Goal: Task Accomplishment & Management: Use online tool/utility

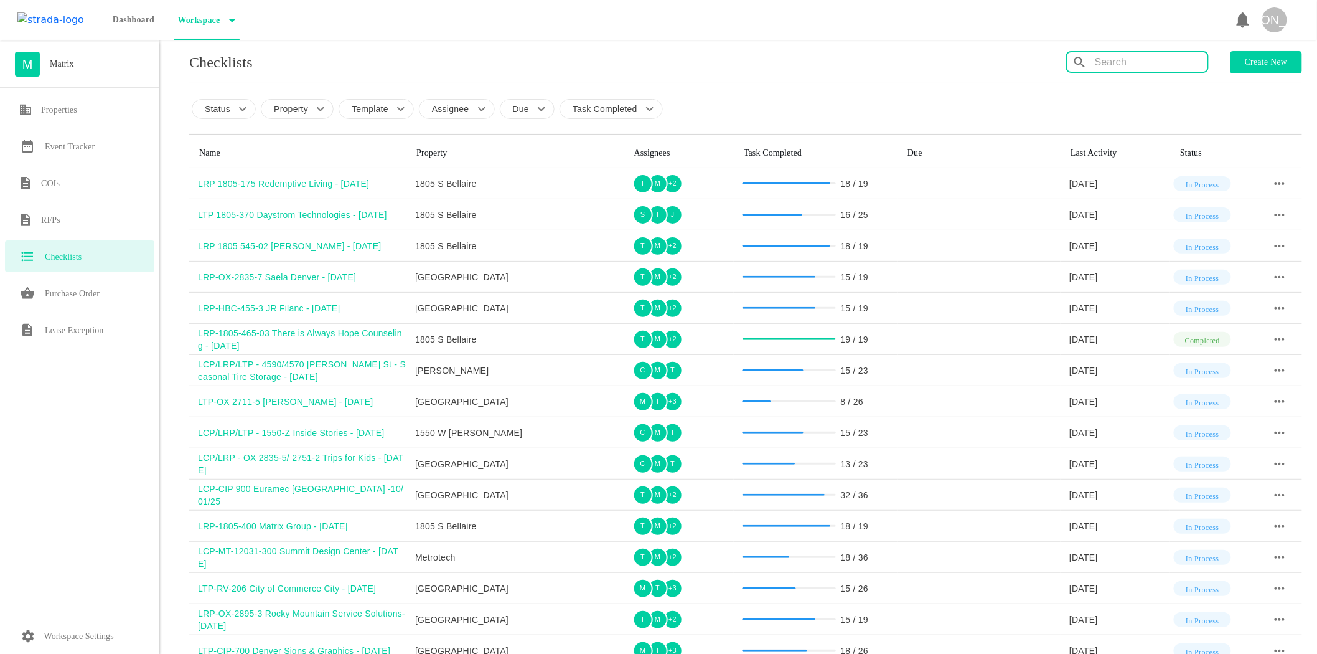
click at [1098, 57] on input "text" at bounding box center [1151, 62] width 113 height 20
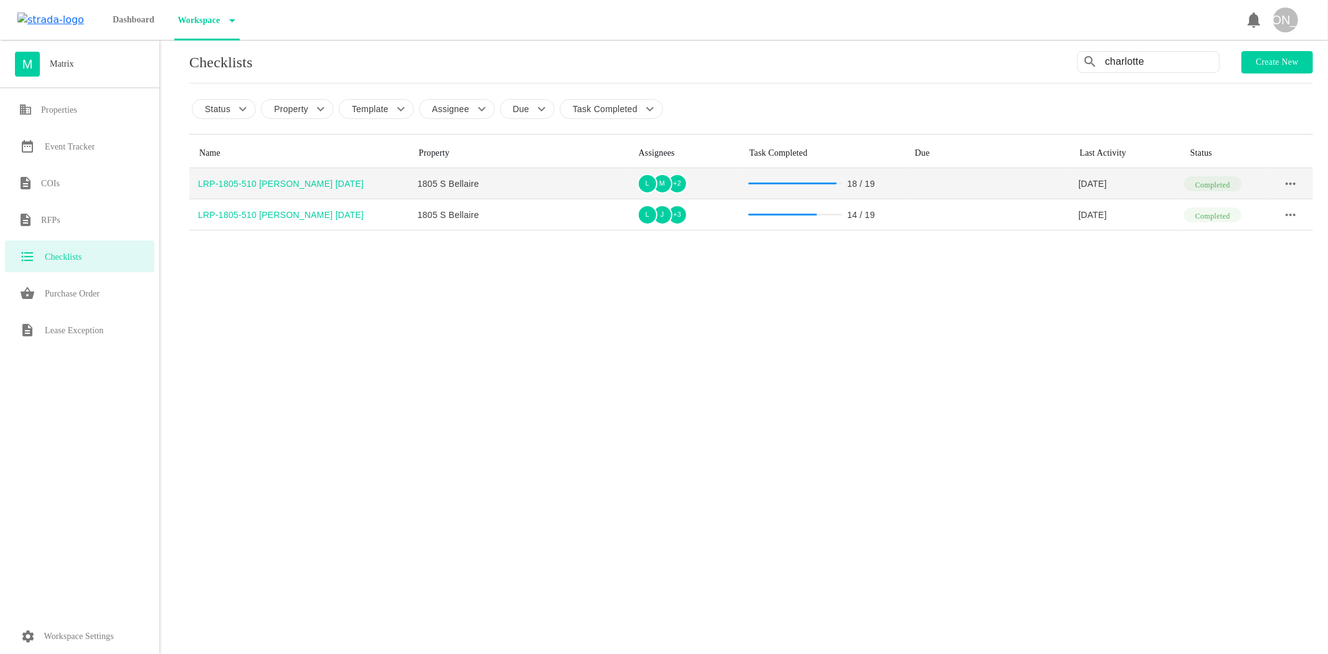
type input "charlotte"
click at [320, 187] on div "LRP-1805-510 [PERSON_NAME] [DATE]" at bounding box center [303, 183] width 211 height 12
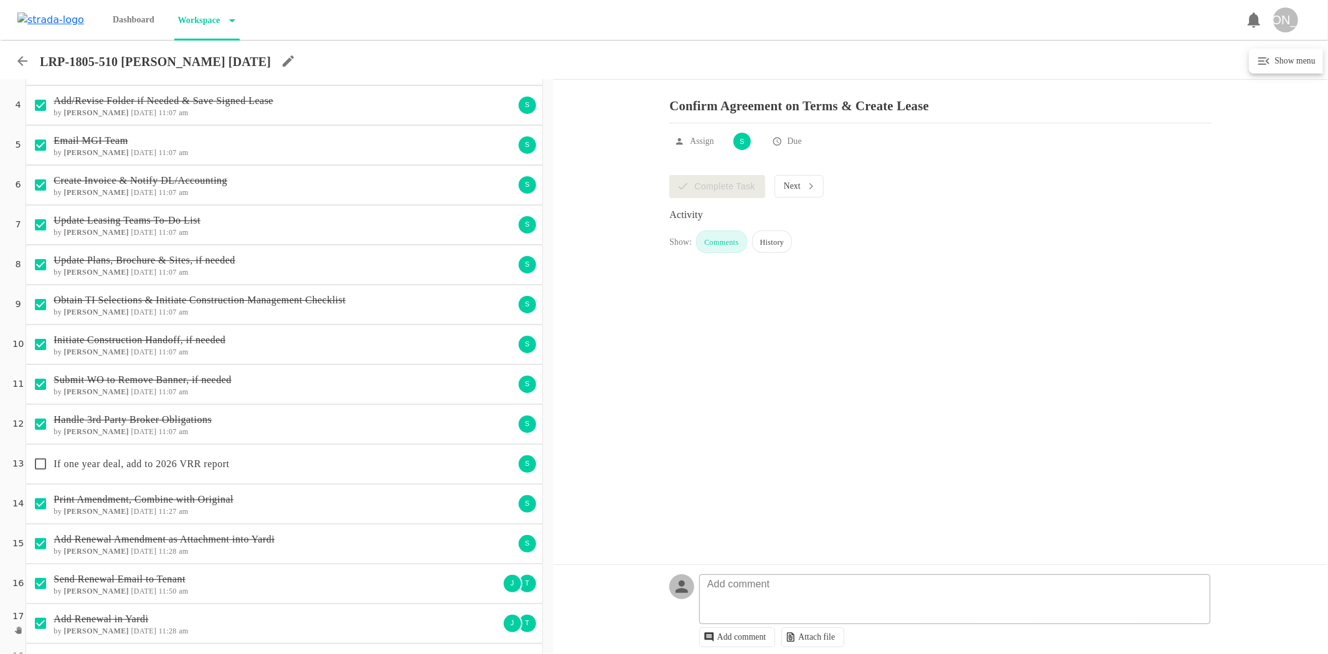
scroll to position [138, 0]
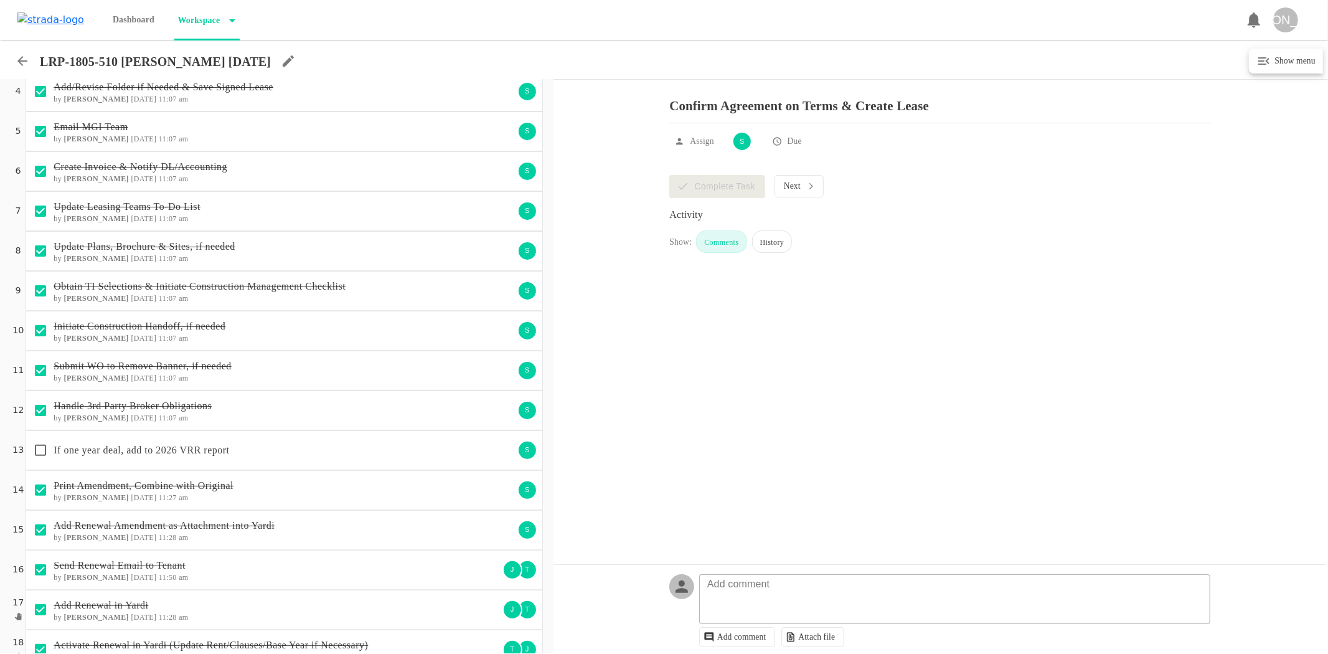
click at [168, 447] on p "If one year deal, add to 2026 VRR report" at bounding box center [284, 450] width 460 height 15
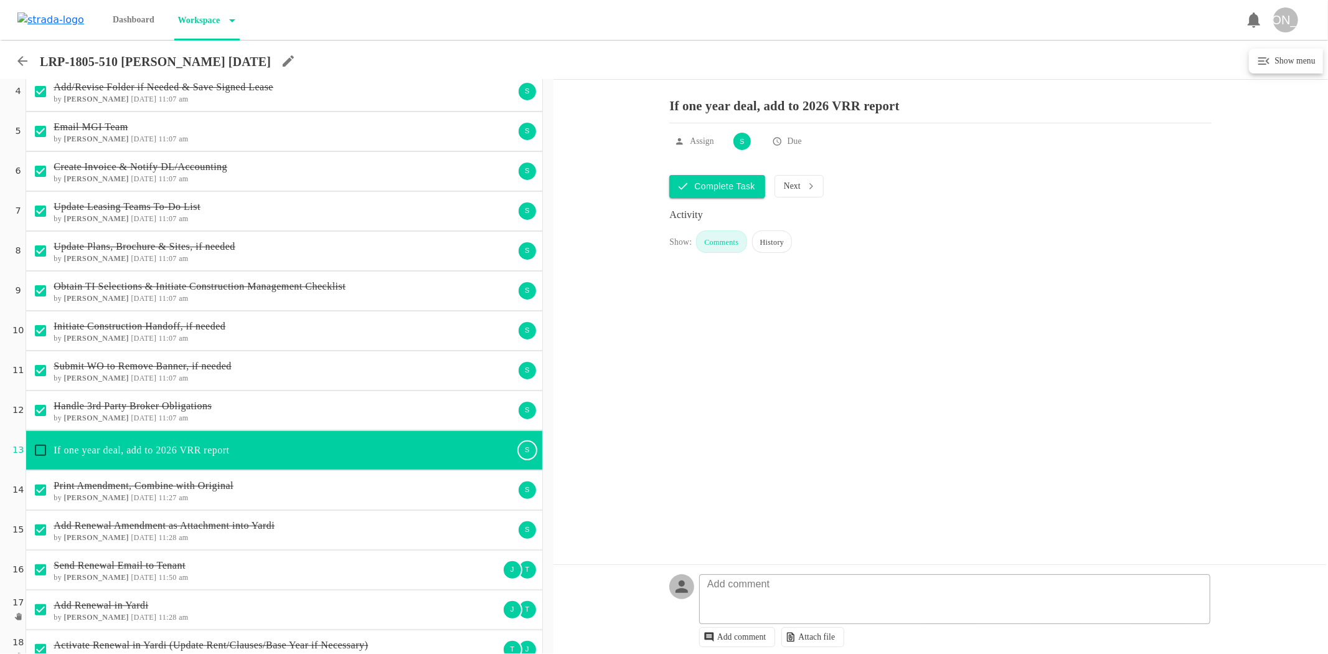
click at [40, 446] on input "checkbox" at bounding box center [40, 450] width 26 height 26
checkbox input "true"
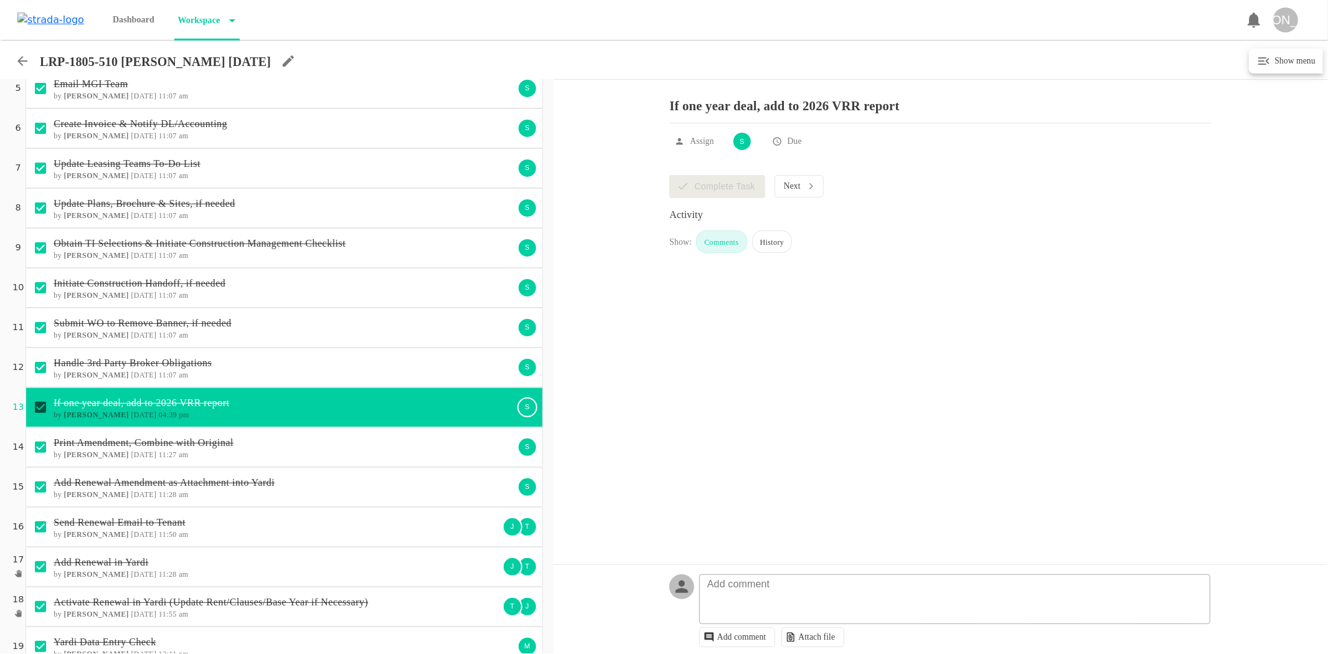
scroll to position [204, 0]
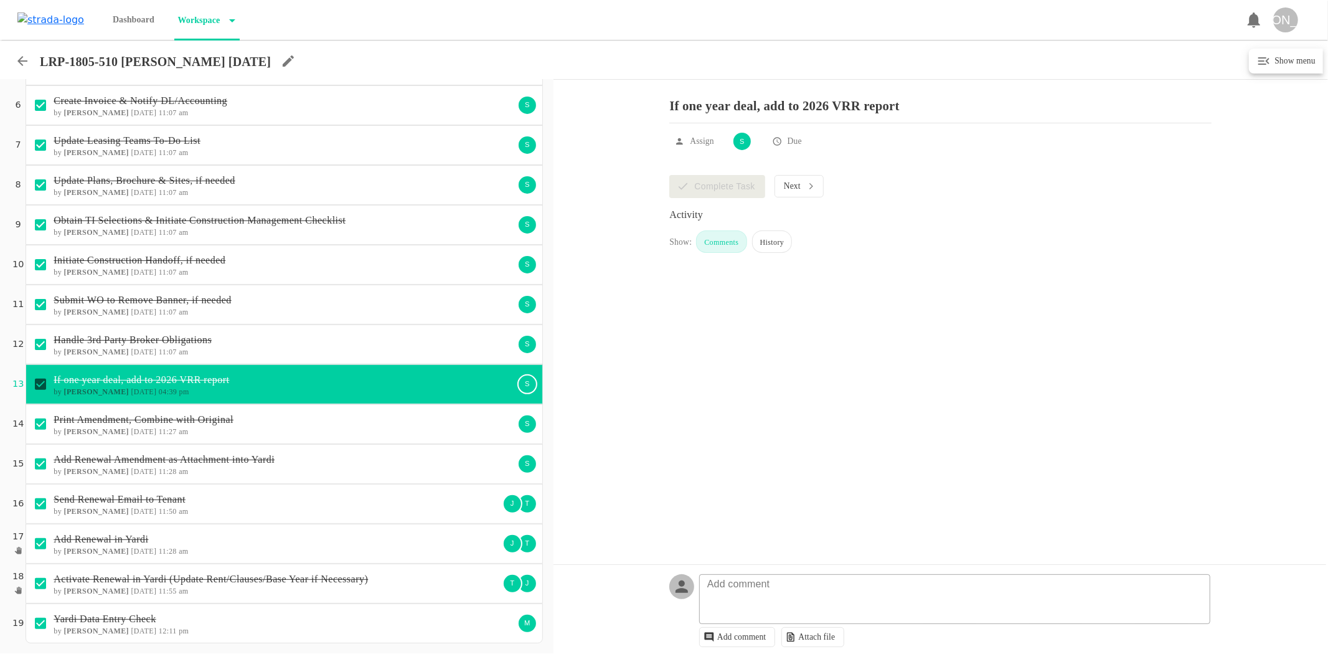
click at [21, 57] on icon at bounding box center [22, 61] width 15 height 15
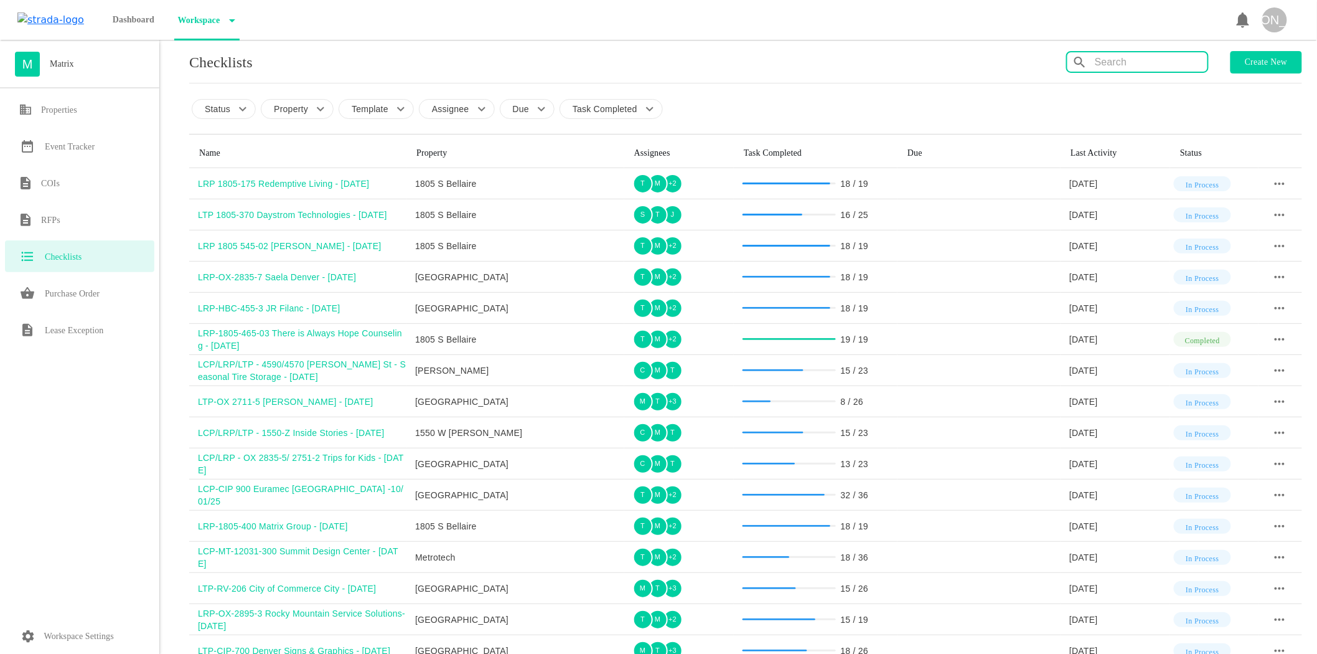
click at [1126, 62] on input "text" at bounding box center [1151, 62] width 113 height 20
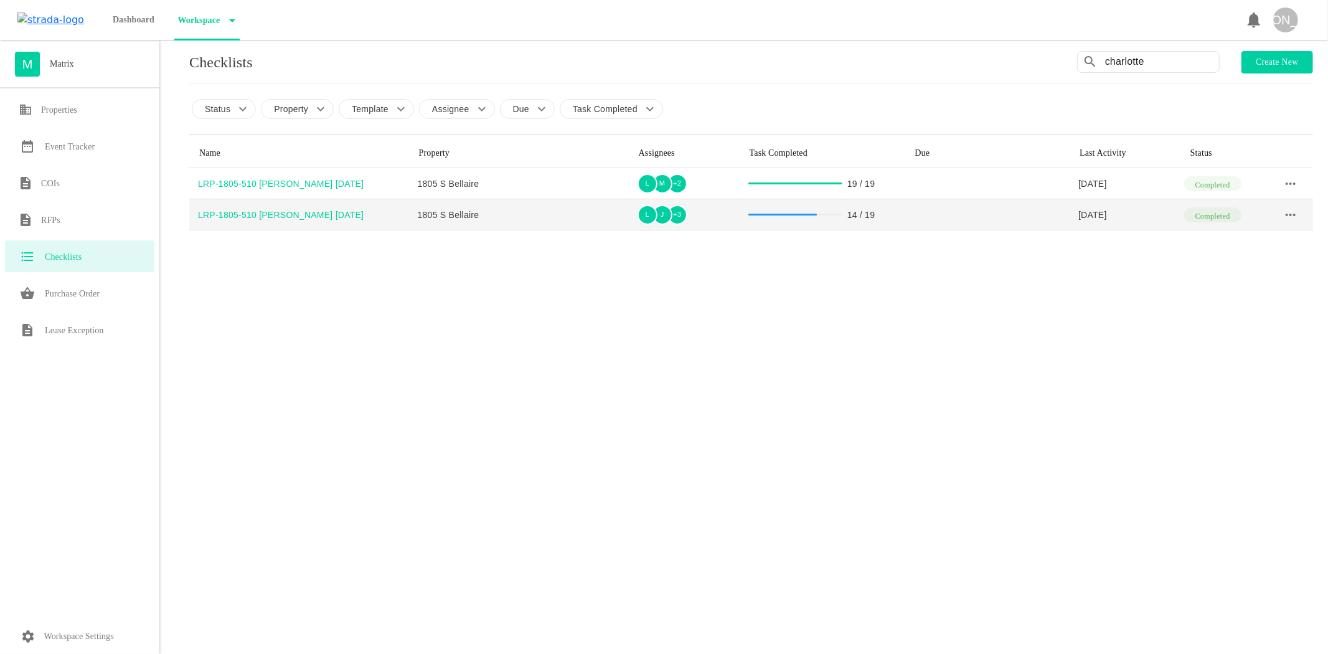
type input "charlotte"
click at [258, 210] on div "LRP-1805-510 [PERSON_NAME] [DATE]" at bounding box center [303, 215] width 211 height 12
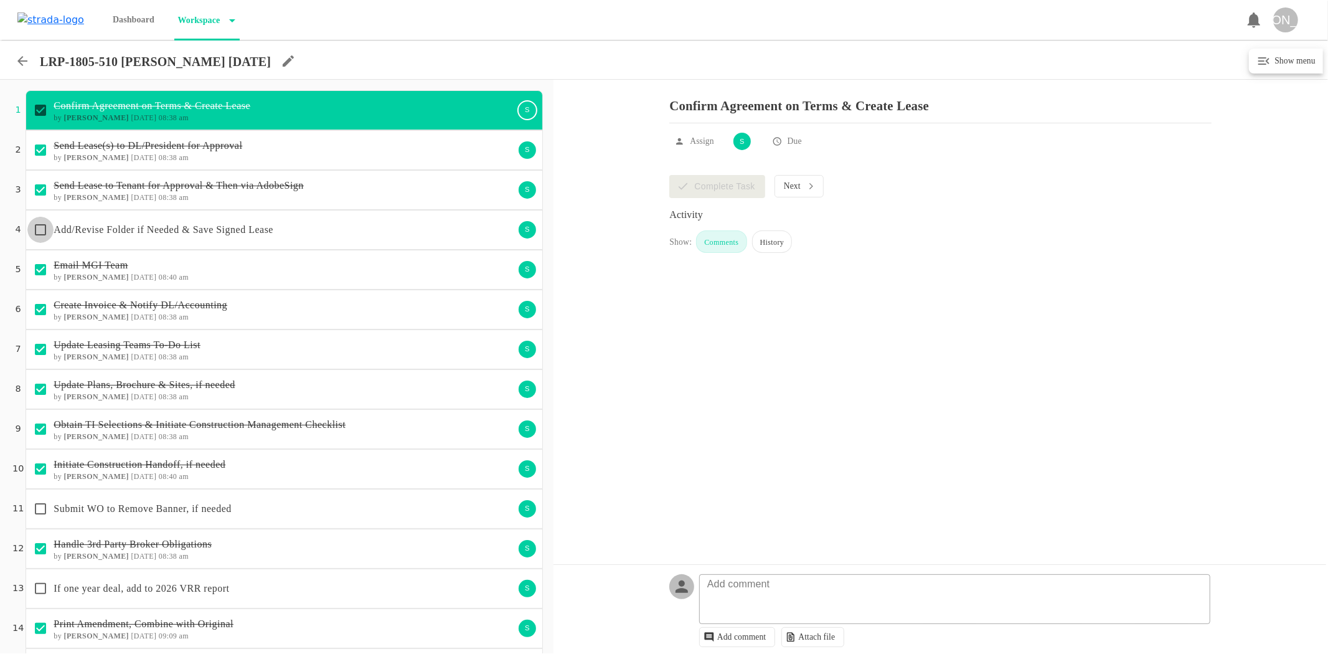
click at [42, 227] on input "checkbox" at bounding box center [40, 230] width 26 height 26
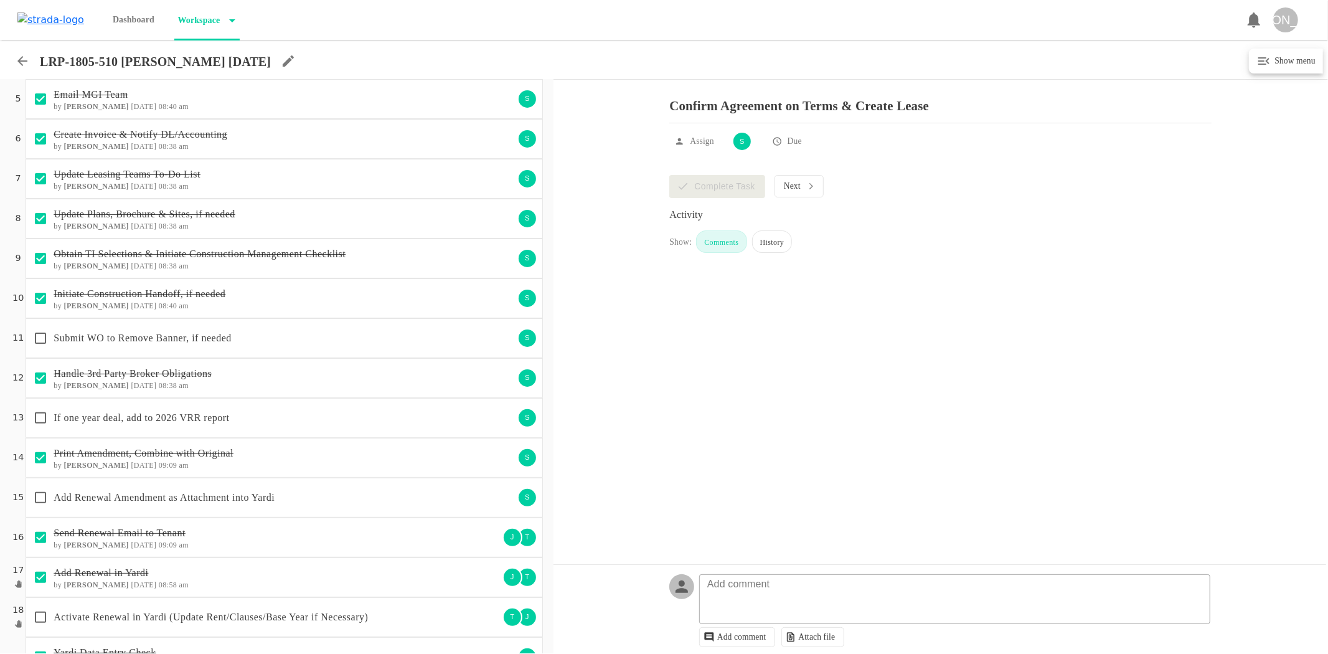
checkbox input "true"
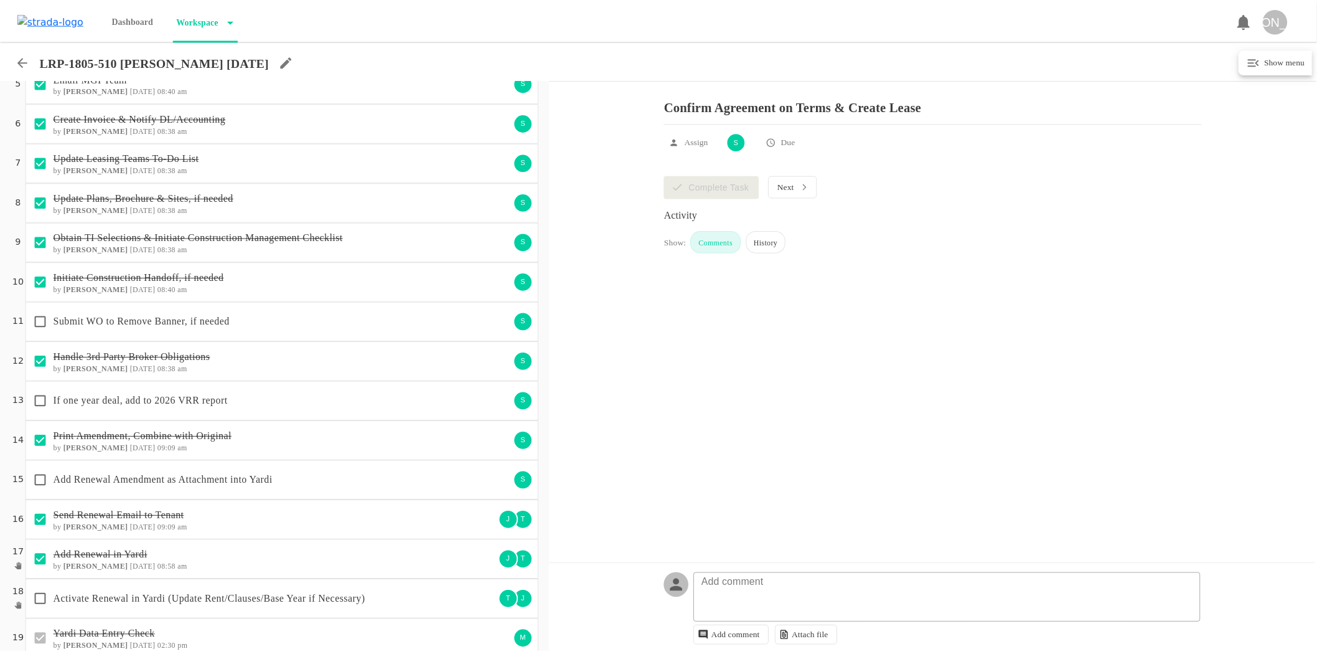
scroll to position [204, 0]
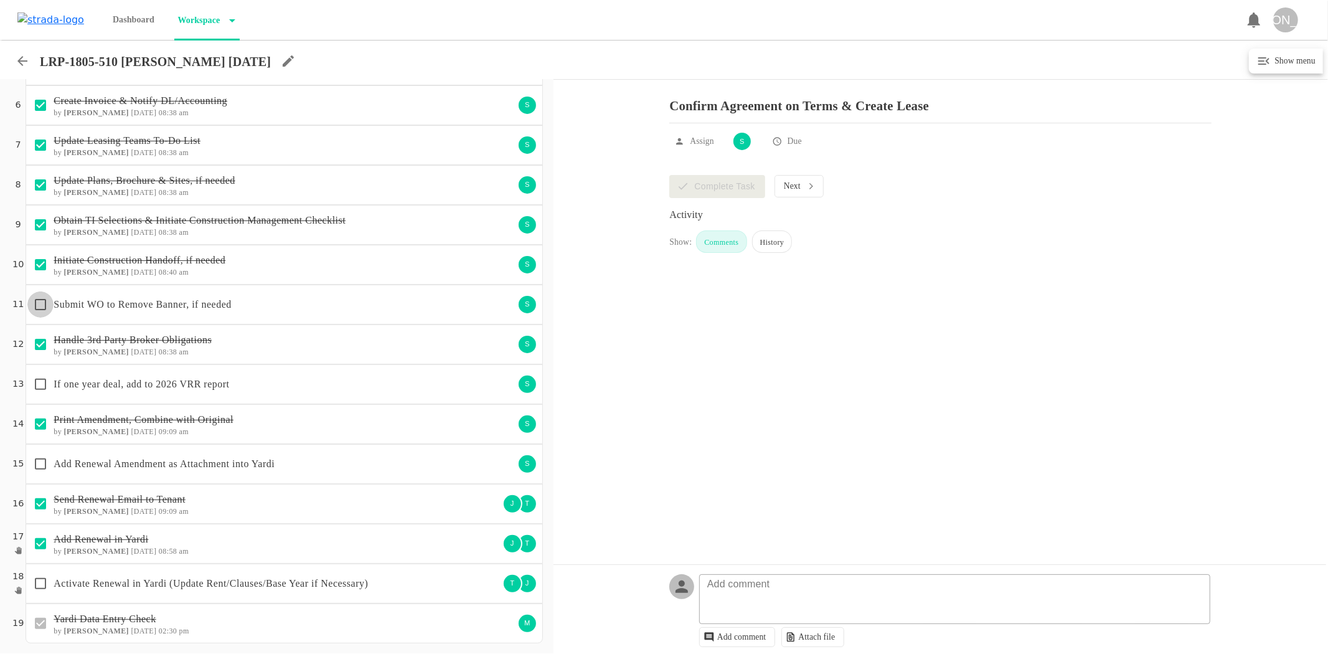
click at [37, 299] on input "checkbox" at bounding box center [40, 304] width 26 height 26
checkbox input "true"
click at [42, 463] on input "checkbox" at bounding box center [40, 464] width 26 height 26
checkbox input "true"
click at [42, 582] on input "checkbox" at bounding box center [40, 583] width 26 height 26
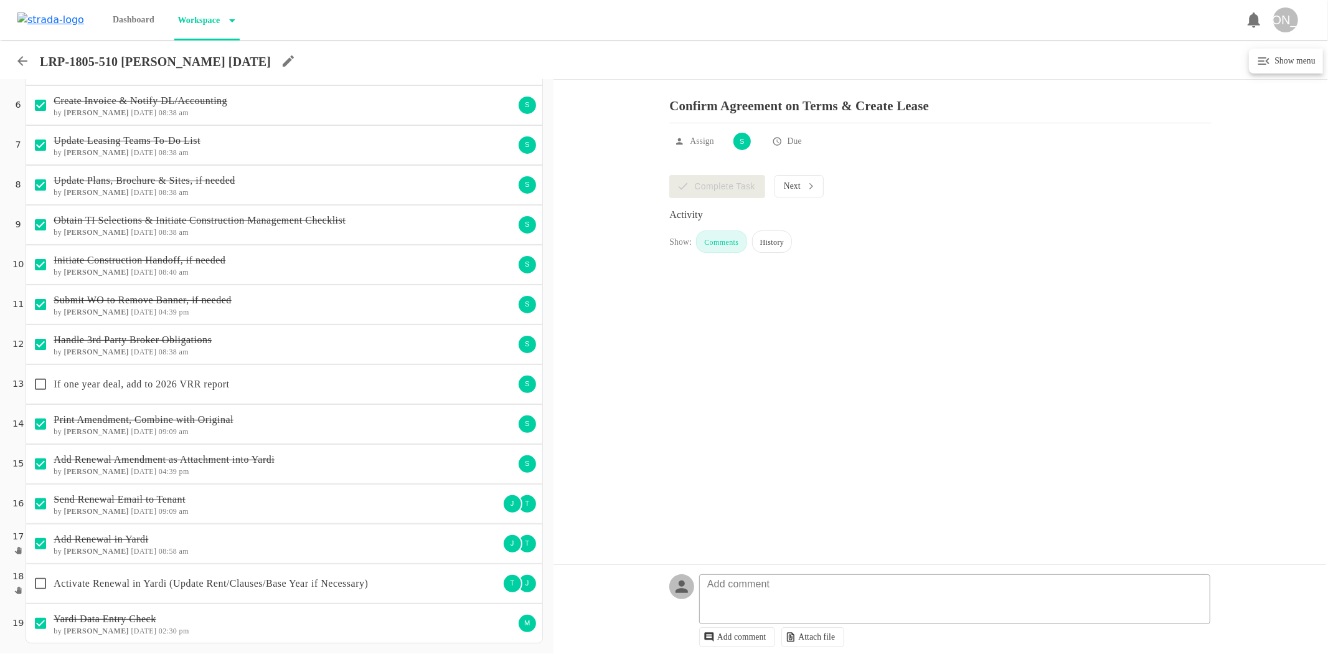
checkbox input "true"
click at [21, 60] on icon at bounding box center [22, 61] width 15 height 15
